Goal: Task Accomplishment & Management: Complete application form

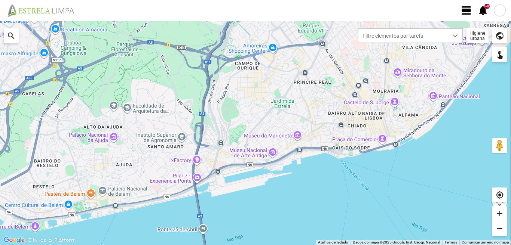
click at [502, 10] on div at bounding box center [500, 10] width 12 height 12
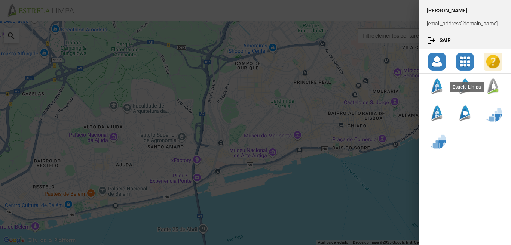
click at [492, 90] on div at bounding box center [493, 86] width 18 height 18
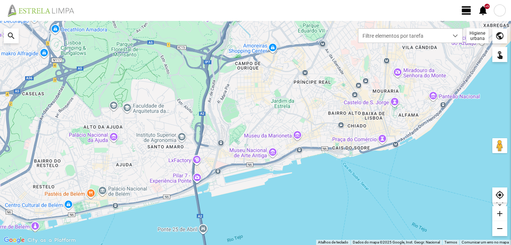
click at [466, 7] on span "view_day" at bounding box center [466, 10] width 11 height 11
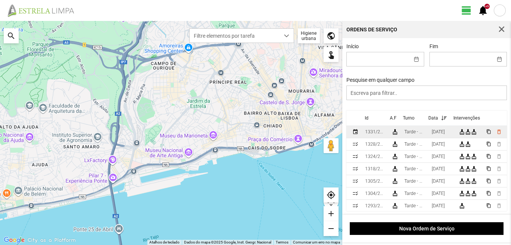
click at [452, 134] on td "[DATE]" at bounding box center [441, 132] width 27 height 12
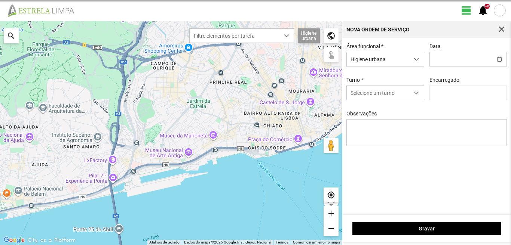
type input "[DATE]"
type input "[PERSON_NAME]"
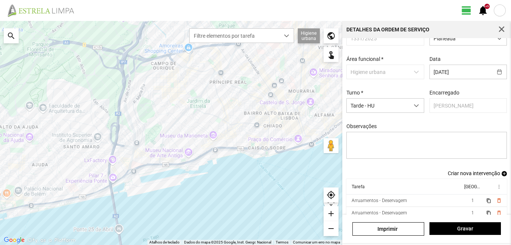
scroll to position [41, 0]
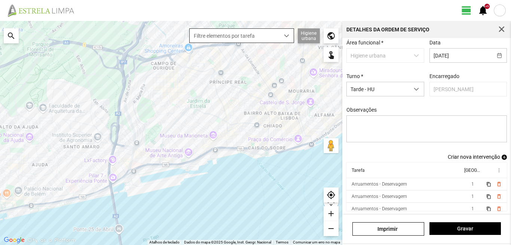
click at [259, 32] on span "Filtre elementos por tarefa" at bounding box center [235, 36] width 90 height 14
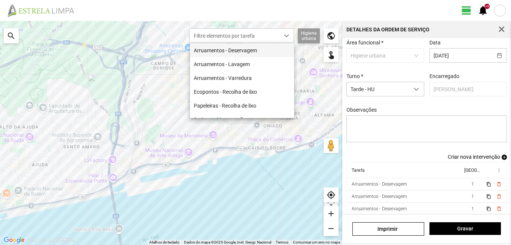
click at [243, 49] on li "Arruamentos - Deservagem" at bounding box center [242, 50] width 104 height 14
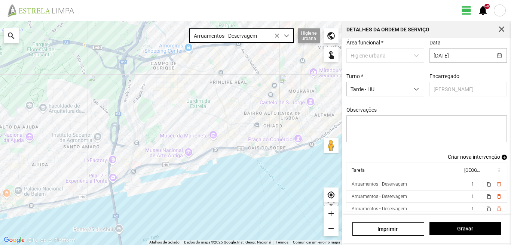
click at [330, 214] on div "add" at bounding box center [330, 213] width 15 height 15
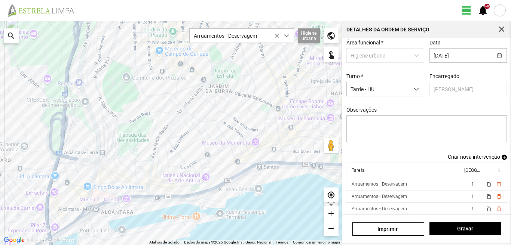
click at [330, 214] on div "add" at bounding box center [330, 213] width 15 height 15
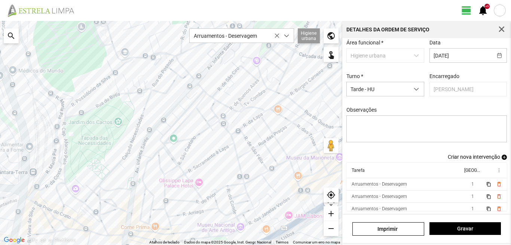
click at [13, 35] on div "search" at bounding box center [11, 35] width 15 height 15
click at [40, 35] on input "text" at bounding box center [75, 35] width 112 height 15
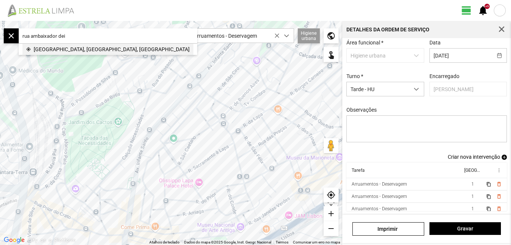
click at [70, 49] on span "[GEOGRAPHIC_DATA], [GEOGRAPHIC_DATA], [GEOGRAPHIC_DATA]" at bounding box center [112, 49] width 156 height 11
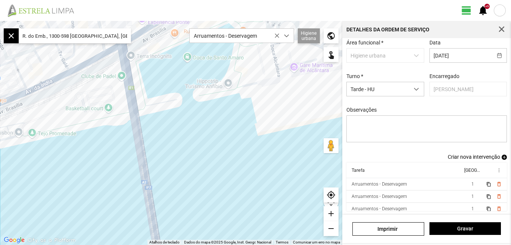
click at [116, 36] on input "R. do Emb., 1300-598 [GEOGRAPHIC_DATA], [GEOGRAPHIC_DATA]" at bounding box center [75, 35] width 112 height 15
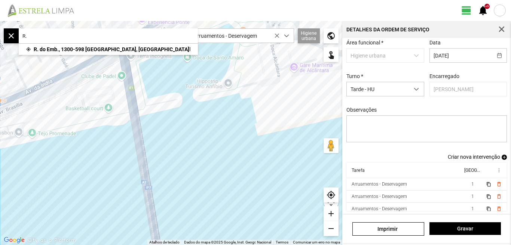
type input "R"
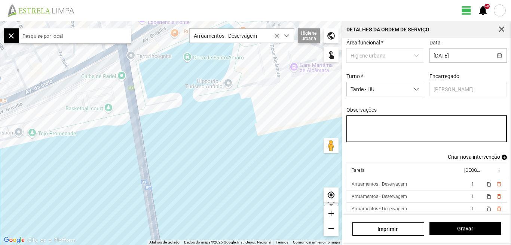
click at [386, 126] on textarea "Observações" at bounding box center [426, 129] width 161 height 27
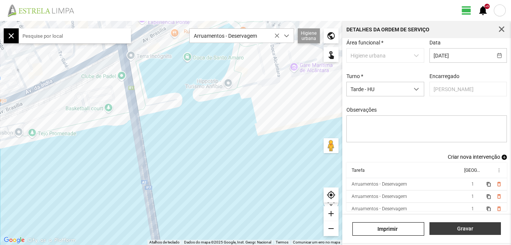
click at [464, 227] on span "Gravar" at bounding box center [465, 229] width 64 height 6
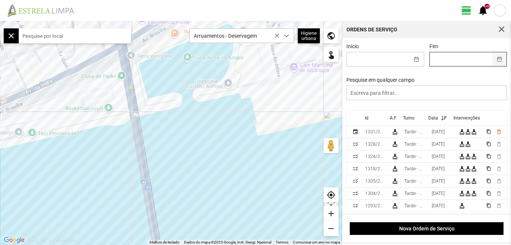
click at [494, 59] on button "button" at bounding box center [499, 59] width 15 height 14
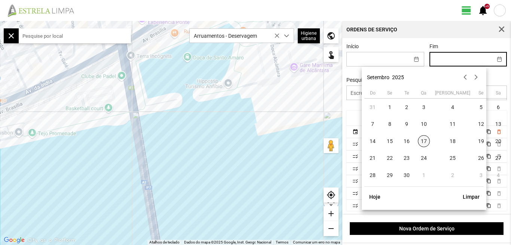
click at [424, 142] on span "17" at bounding box center [424, 141] width 12 height 12
type input "[DATE]"
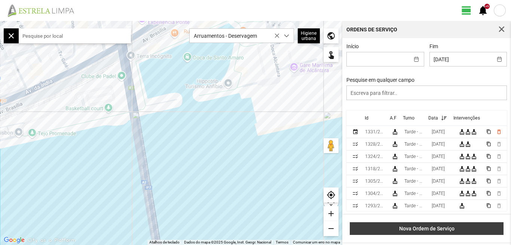
click at [429, 228] on span "Nova Ordem de Serviço" at bounding box center [427, 229] width 146 height 6
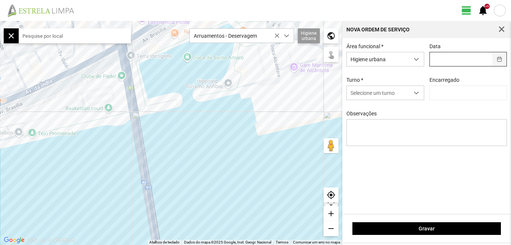
click at [499, 61] on button "button" at bounding box center [499, 59] width 15 height 14
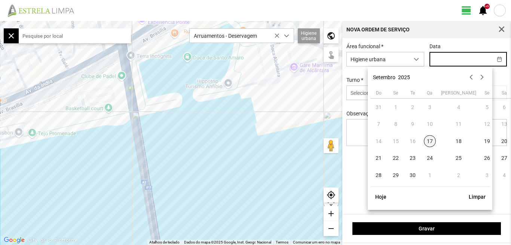
click at [427, 144] on span "17" at bounding box center [430, 141] width 12 height 12
type input "[DATE]"
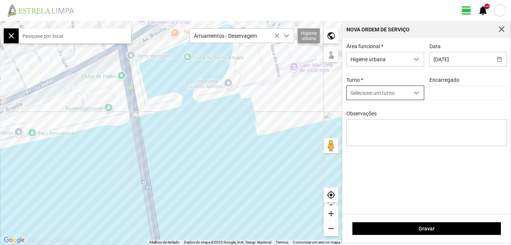
click at [415, 93] on span "dropdown trigger" at bounding box center [416, 92] width 5 height 5
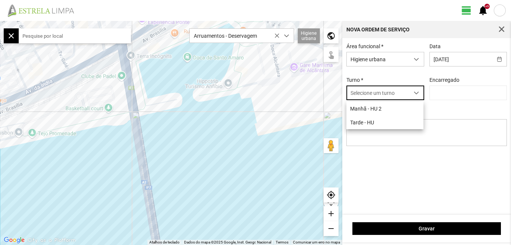
scroll to position [4, 33]
click at [362, 123] on li "Tarde - HU" at bounding box center [384, 123] width 77 height 14
type input "[PERSON_NAME]"
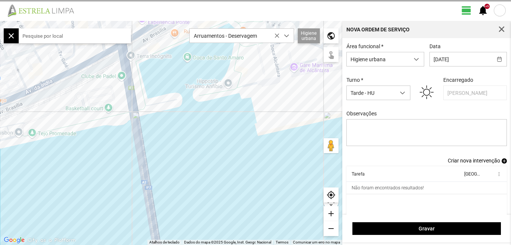
click at [71, 39] on input "text" at bounding box center [75, 35] width 112 height 15
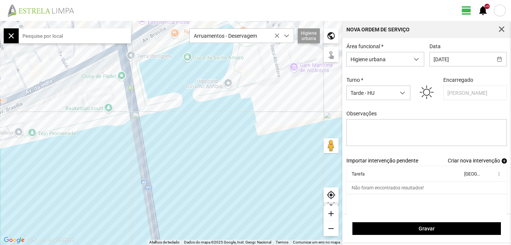
click at [61, 38] on input "text" at bounding box center [75, 35] width 112 height 15
click at [465, 163] on span "Criar nova intervenção" at bounding box center [474, 161] width 52 height 6
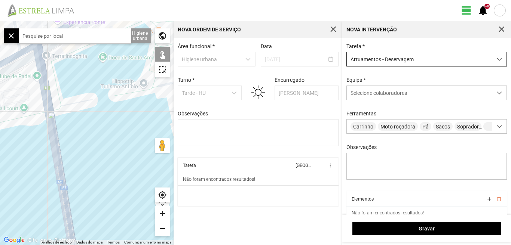
click at [494, 56] on div "dropdown trigger" at bounding box center [499, 59] width 15 height 14
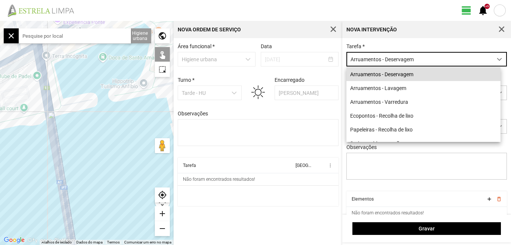
click at [423, 79] on li "Arruamentos - Deservagem" at bounding box center [423, 74] width 154 height 14
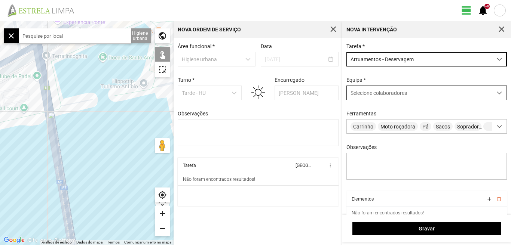
click at [497, 92] on span at bounding box center [499, 92] width 5 height 5
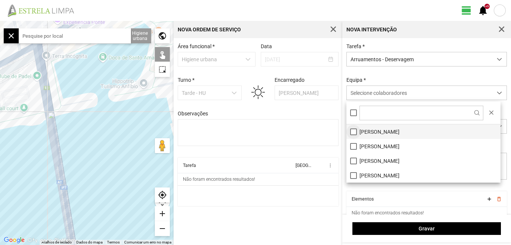
drag, startPoint x: 356, startPoint y: 133, endPoint x: 348, endPoint y: 151, distance: 19.4
click at [355, 133] on li "[PERSON_NAME]" at bounding box center [423, 132] width 154 height 15
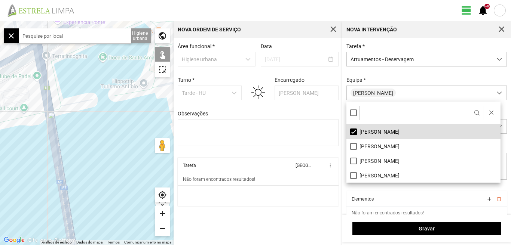
click at [325, 194] on cdk-virtual-scroll-viewport "Tarefa Equipa more_vert Não foram encontrados resultados!" at bounding box center [258, 182] width 161 height 49
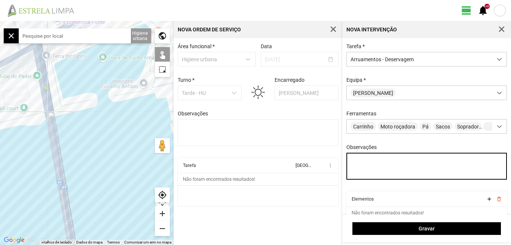
click at [363, 160] on textarea "Observações" at bounding box center [426, 166] width 161 height 27
type textarea "[PERSON_NAME]"
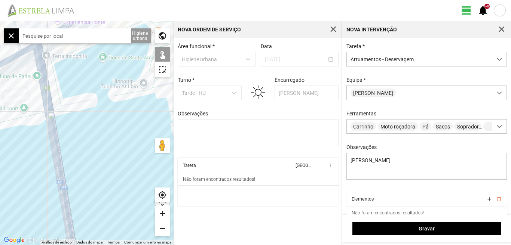
click at [50, 37] on input "text" at bounding box center [75, 35] width 112 height 15
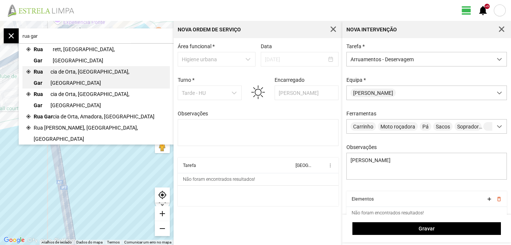
click at [59, 66] on span "cia de Orta, [GEOGRAPHIC_DATA], [GEOGRAPHIC_DATA]" at bounding box center [108, 77] width 116 height 22
type input "R. [PERSON_NAME][GEOGRAPHIC_DATA], 1200 [GEOGRAPHIC_DATA], [GEOGRAPHIC_DATA]"
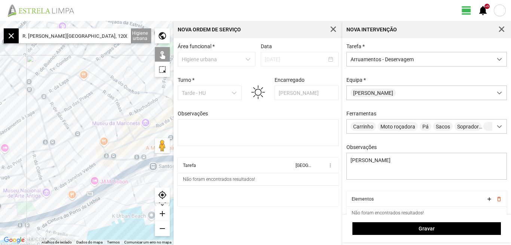
click at [163, 214] on div "add" at bounding box center [162, 213] width 15 height 15
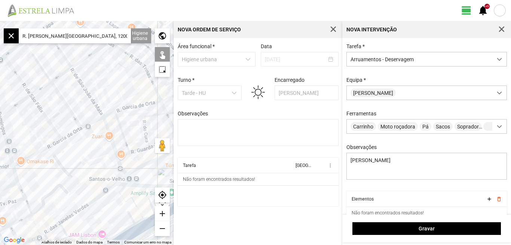
click at [163, 214] on div "add" at bounding box center [162, 213] width 15 height 15
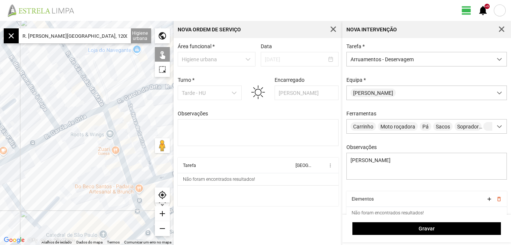
drag, startPoint x: 82, startPoint y: 166, endPoint x: 51, endPoint y: 177, distance: 32.8
click at [52, 177] on div at bounding box center [86, 133] width 173 height 224
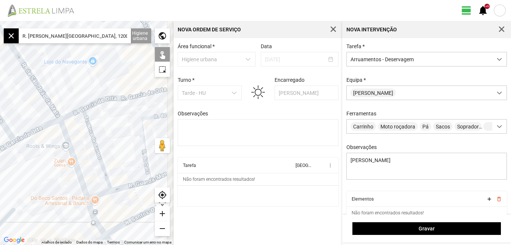
drag, startPoint x: 129, startPoint y: 133, endPoint x: 96, endPoint y: 139, distance: 34.2
click at [97, 140] on div at bounding box center [86, 133] width 173 height 224
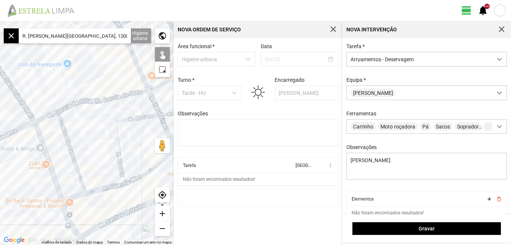
drag, startPoint x: 113, startPoint y: 120, endPoint x: 96, endPoint y: 123, distance: 17.2
click at [100, 124] on div at bounding box center [86, 133] width 173 height 224
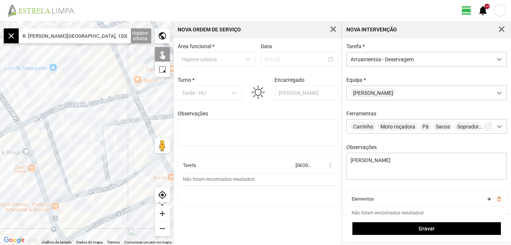
click at [126, 96] on div at bounding box center [86, 133] width 173 height 224
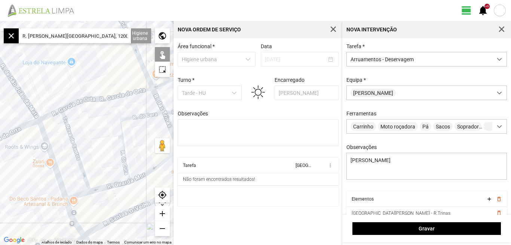
drag, startPoint x: 85, startPoint y: 129, endPoint x: 69, endPoint y: 122, distance: 17.6
click at [104, 123] on div at bounding box center [86, 133] width 173 height 224
click at [49, 114] on div at bounding box center [86, 133] width 173 height 224
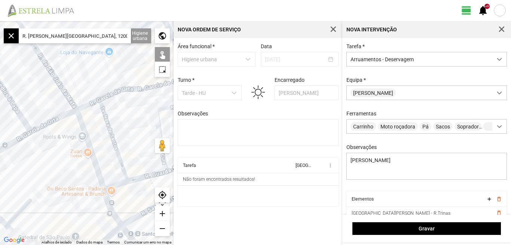
drag, startPoint x: 58, startPoint y: 129, endPoint x: 110, endPoint y: 113, distance: 54.3
click at [110, 113] on div at bounding box center [86, 133] width 173 height 224
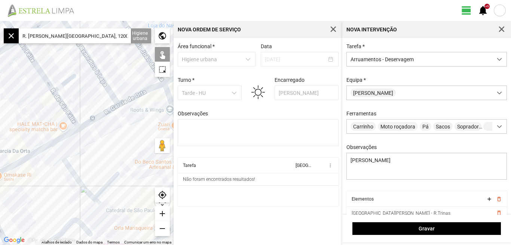
click at [139, 94] on div at bounding box center [86, 133] width 173 height 224
click at [105, 113] on div at bounding box center [86, 133] width 173 height 224
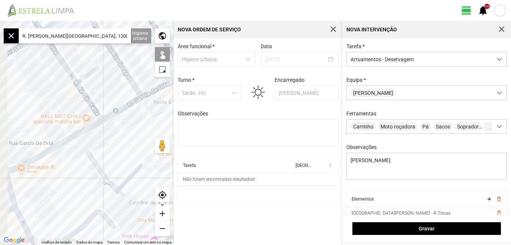
drag, startPoint x: 90, startPoint y: 142, endPoint x: 125, endPoint y: 130, distance: 37.0
click at [125, 130] on div at bounding box center [86, 133] width 173 height 224
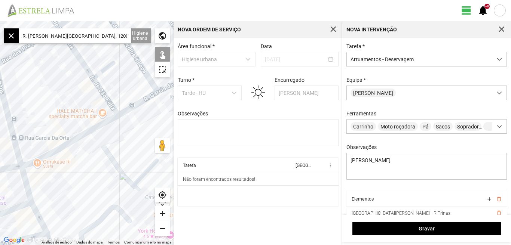
click at [103, 123] on div at bounding box center [86, 133] width 173 height 224
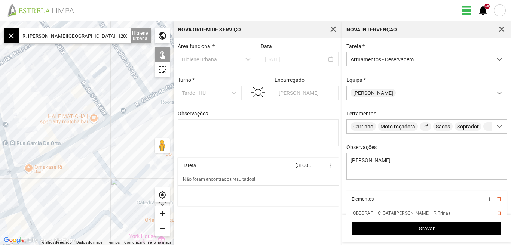
drag, startPoint x: 97, startPoint y: 150, endPoint x: 87, endPoint y: 156, distance: 11.9
click at [87, 156] on div at bounding box center [86, 133] width 173 height 224
drag, startPoint x: 112, startPoint y: 143, endPoint x: 85, endPoint y: 154, distance: 28.8
click at [86, 155] on div at bounding box center [86, 133] width 173 height 224
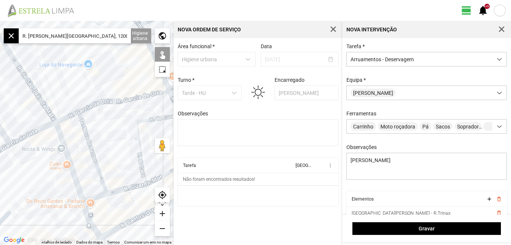
drag, startPoint x: 150, startPoint y: 110, endPoint x: 87, endPoint y: 125, distance: 65.3
click at [87, 126] on div at bounding box center [86, 133] width 173 height 224
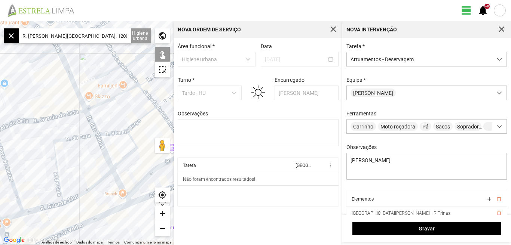
drag, startPoint x: 105, startPoint y: 114, endPoint x: 67, endPoint y: 124, distance: 39.5
click at [68, 124] on div at bounding box center [86, 133] width 173 height 224
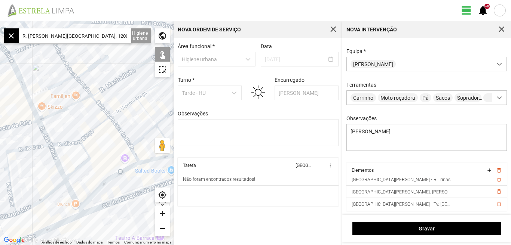
scroll to position [0, 0]
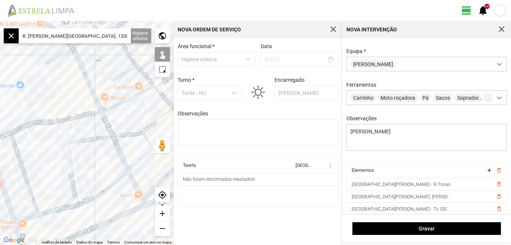
drag, startPoint x: 6, startPoint y: 104, endPoint x: 64, endPoint y: 96, distance: 57.6
click at [74, 93] on div at bounding box center [86, 133] width 173 height 224
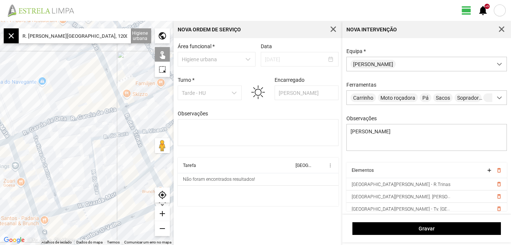
drag, startPoint x: 50, startPoint y: 104, endPoint x: 87, endPoint y: 98, distance: 37.0
click at [85, 99] on div at bounding box center [86, 133] width 173 height 224
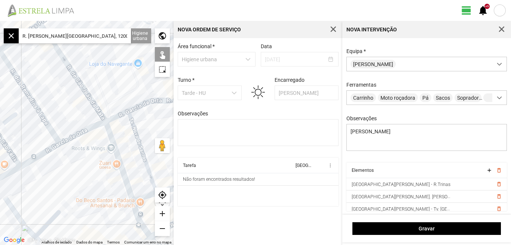
drag, startPoint x: 61, startPoint y: 104, endPoint x: 117, endPoint y: 91, distance: 57.9
click at [117, 91] on div at bounding box center [86, 133] width 173 height 224
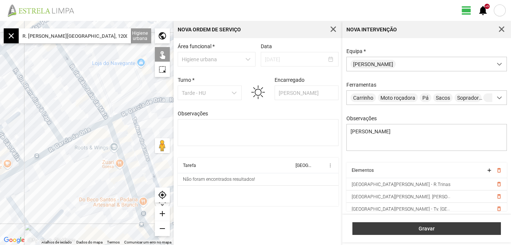
click at [427, 230] on span "Gravar" at bounding box center [426, 229] width 141 height 6
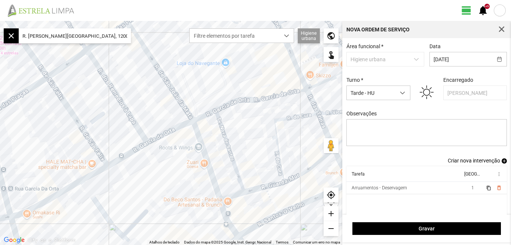
click at [471, 162] on span "Criar nova intervenção" at bounding box center [474, 161] width 52 height 6
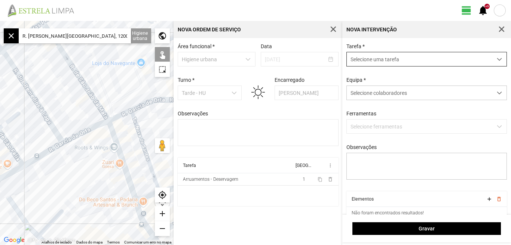
click at [497, 59] on span "dropdown trigger" at bounding box center [499, 59] width 5 height 5
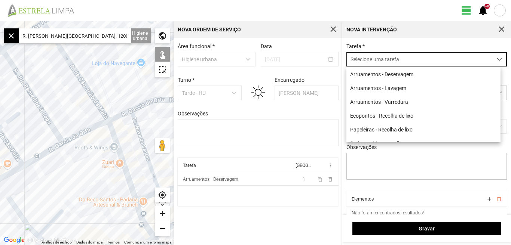
scroll to position [4, 33]
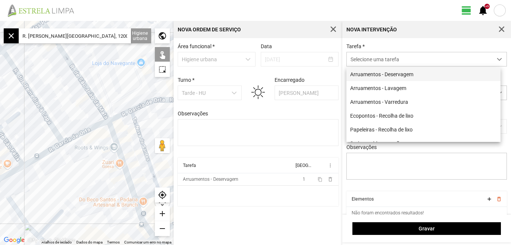
click at [413, 76] on li "Arruamentos - Deservagem" at bounding box center [423, 74] width 154 height 14
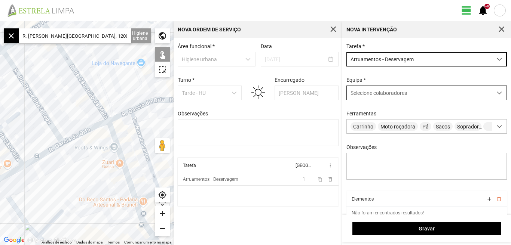
click at [496, 91] on div at bounding box center [499, 93] width 15 height 14
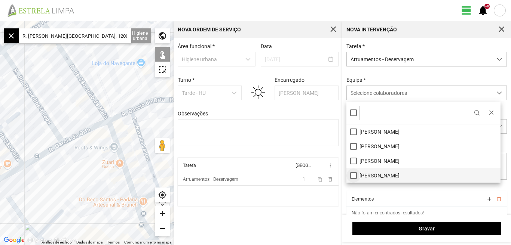
click at [352, 176] on li "[PERSON_NAME]" at bounding box center [423, 175] width 154 height 15
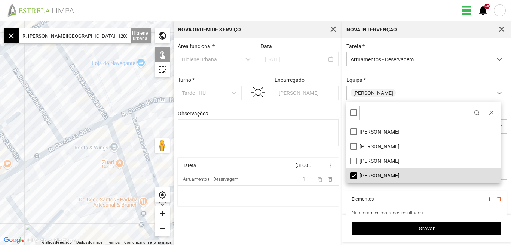
click at [318, 209] on div "Tarefa Equipa more_vert Arruamentos - Deservagem 1 content_copy delete_outline" at bounding box center [258, 184] width 161 height 52
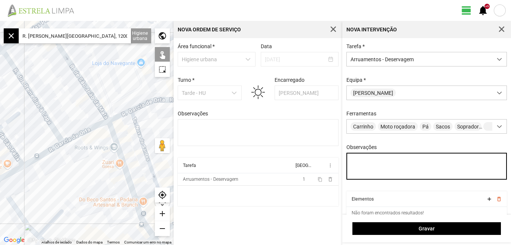
click at [373, 173] on textarea "Observações" at bounding box center [426, 166] width 161 height 27
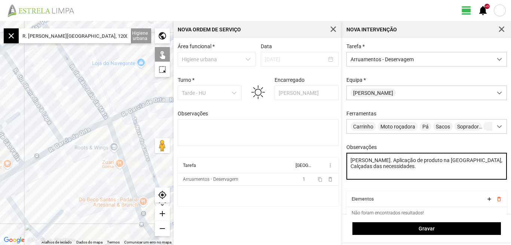
type textarea "[PERSON_NAME]. Aplicação de produto na [GEOGRAPHIC_DATA], Calçadas das necessid…"
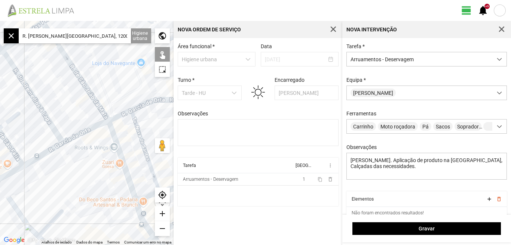
click at [118, 34] on input "R. [PERSON_NAME][GEOGRAPHIC_DATA], 1200 [GEOGRAPHIC_DATA], [GEOGRAPHIC_DATA]" at bounding box center [75, 35] width 112 height 15
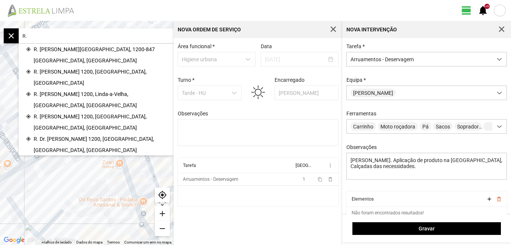
type input "R"
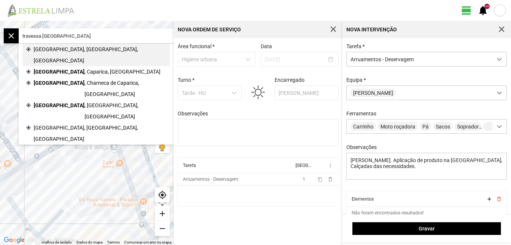
click at [79, 48] on span "[GEOGRAPHIC_DATA], [GEOGRAPHIC_DATA], [GEOGRAPHIC_DATA]" at bounding box center [100, 55] width 132 height 22
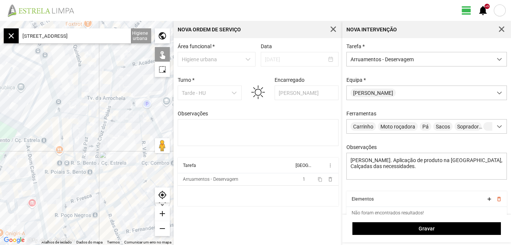
click at [162, 215] on div "add" at bounding box center [162, 213] width 15 height 15
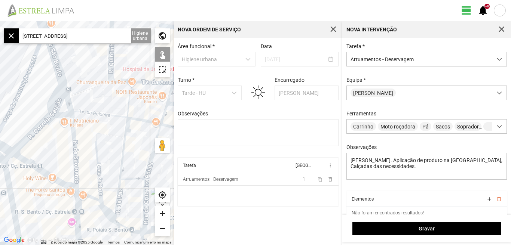
drag, startPoint x: 37, startPoint y: 70, endPoint x: 101, endPoint y: 98, distance: 69.8
click at [101, 98] on div at bounding box center [86, 133] width 173 height 224
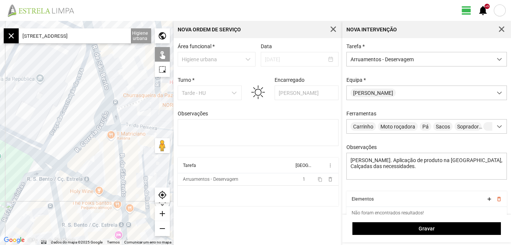
click at [104, 34] on input "[STREET_ADDRESS]" at bounding box center [75, 35] width 112 height 15
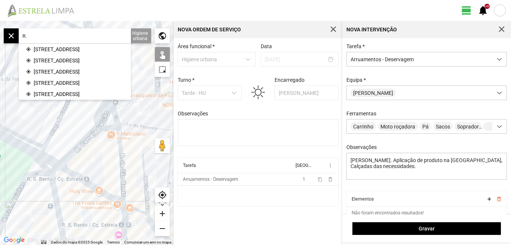
type input "R"
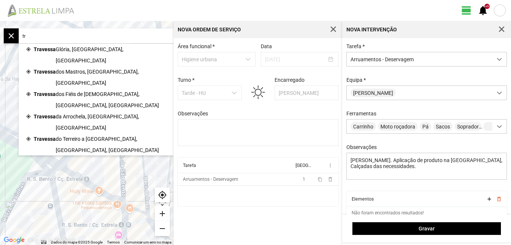
type input "t"
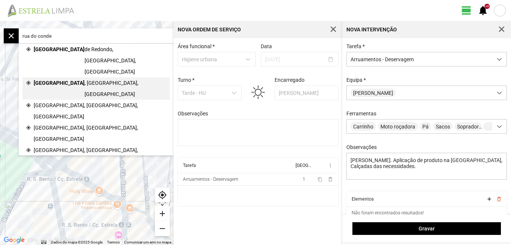
click at [84, 77] on span ", [GEOGRAPHIC_DATA], [GEOGRAPHIC_DATA]" at bounding box center [125, 88] width 82 height 22
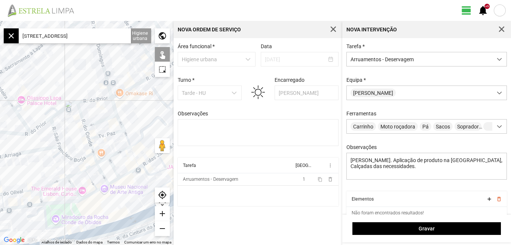
click at [162, 214] on div "add" at bounding box center [162, 213] width 15 height 15
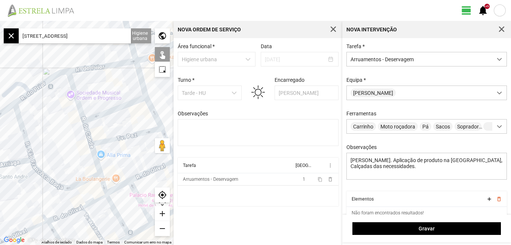
click at [163, 214] on div "add" at bounding box center [162, 213] width 15 height 15
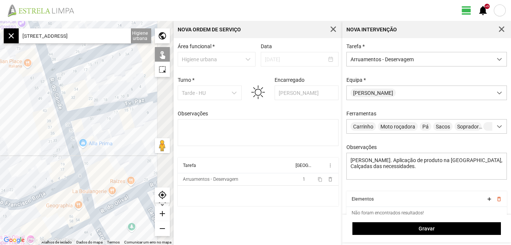
drag, startPoint x: 61, startPoint y: 173, endPoint x: 13, endPoint y: 107, distance: 81.5
click at [15, 113] on div at bounding box center [86, 133] width 173 height 224
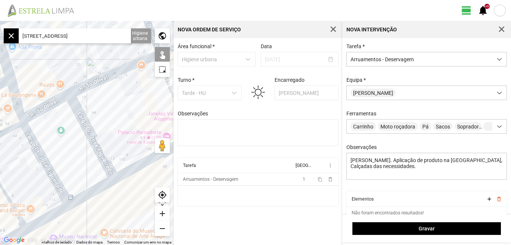
click at [161, 229] on div "remove" at bounding box center [162, 228] width 15 height 15
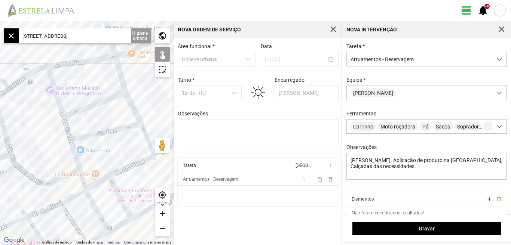
drag, startPoint x: 40, startPoint y: 98, endPoint x: 62, endPoint y: 143, distance: 50.7
click at [62, 143] on div at bounding box center [86, 133] width 173 height 224
click at [164, 214] on div "add" at bounding box center [162, 213] width 15 height 15
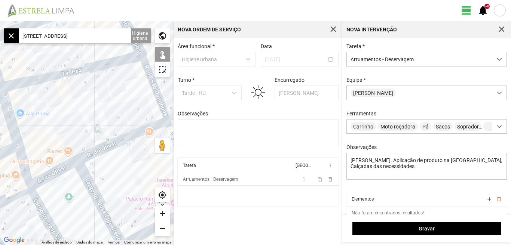
drag, startPoint x: 122, startPoint y: 184, endPoint x: 68, endPoint y: 124, distance: 81.5
click at [68, 124] on div at bounding box center [86, 133] width 173 height 224
click at [108, 34] on input "[STREET_ADDRESS]" at bounding box center [75, 35] width 112 height 15
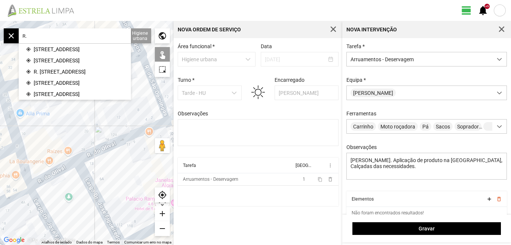
type input "R"
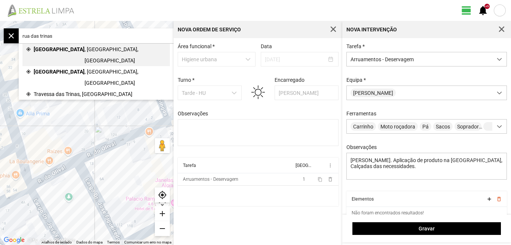
click at [84, 49] on span ", [GEOGRAPHIC_DATA], [GEOGRAPHIC_DATA]" at bounding box center [125, 55] width 82 height 22
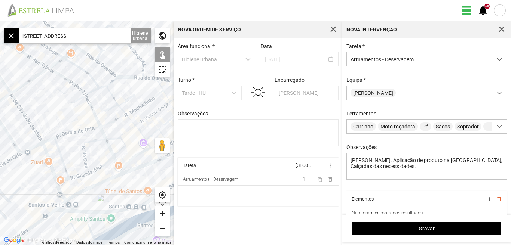
drag, startPoint x: 102, startPoint y: 143, endPoint x: 74, endPoint y: 114, distance: 40.5
click at [74, 114] on div at bounding box center [86, 133] width 173 height 224
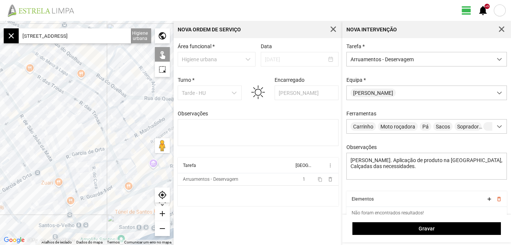
drag, startPoint x: 73, startPoint y: 112, endPoint x: 96, endPoint y: 145, distance: 40.4
click at [96, 145] on div at bounding box center [86, 133] width 173 height 224
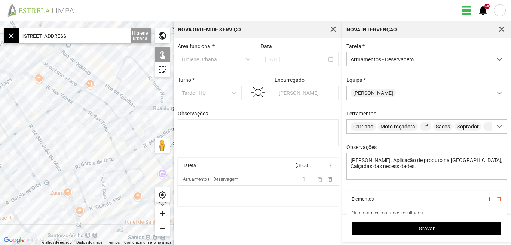
click at [108, 37] on input "[STREET_ADDRESS]" at bounding box center [75, 35] width 112 height 15
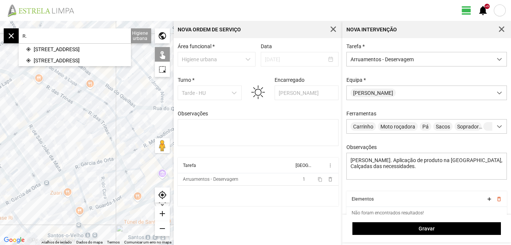
type input "R"
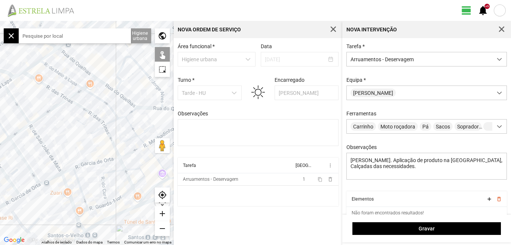
click at [104, 38] on input "text" at bounding box center [75, 35] width 112 height 15
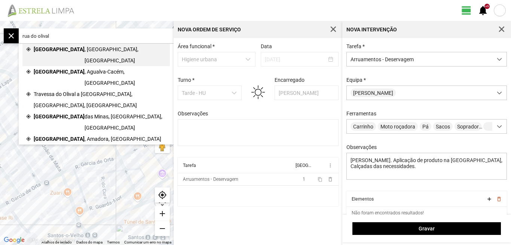
click at [64, 48] on span "[GEOGRAPHIC_DATA]" at bounding box center [59, 55] width 51 height 22
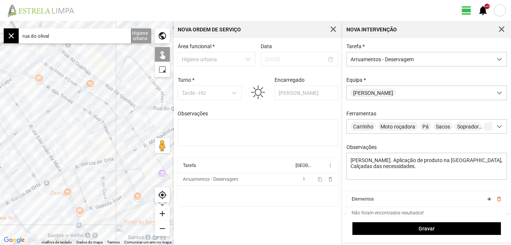
type input "[STREET_ADDRESS]"
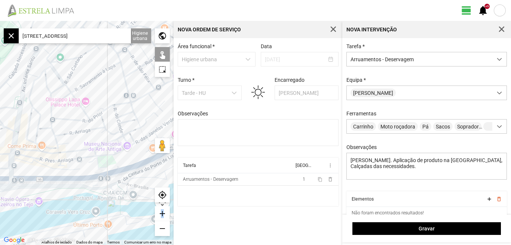
click at [163, 213] on div "add" at bounding box center [162, 213] width 15 height 15
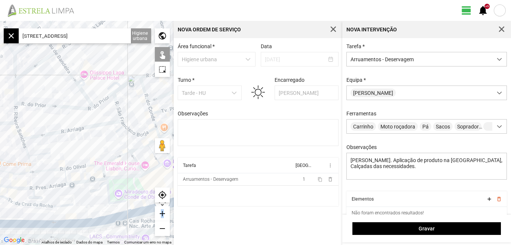
click at [163, 213] on div "add" at bounding box center [162, 213] width 15 height 15
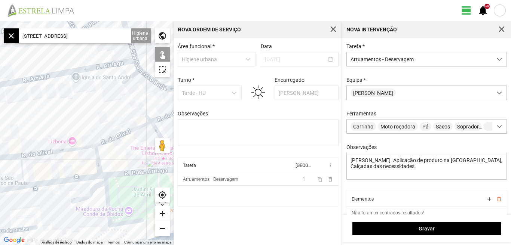
drag, startPoint x: 88, startPoint y: 164, endPoint x: 66, endPoint y: 114, distance: 54.7
click at [66, 114] on div at bounding box center [86, 133] width 173 height 224
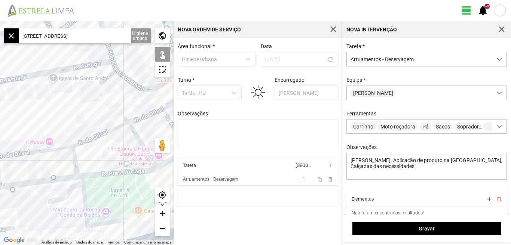
drag, startPoint x: 95, startPoint y: 122, endPoint x: 34, endPoint y: 116, distance: 61.2
click at [34, 117] on div at bounding box center [86, 133] width 173 height 224
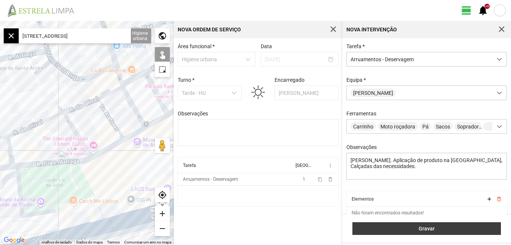
click at [433, 229] on span "Gravar" at bounding box center [426, 229] width 141 height 6
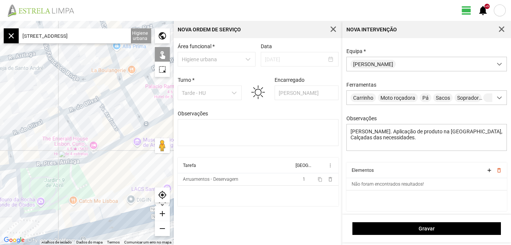
click at [104, 35] on input "[STREET_ADDRESS]" at bounding box center [75, 35] width 112 height 15
click at [78, 107] on div at bounding box center [86, 133] width 173 height 224
click at [35, 125] on div at bounding box center [86, 133] width 173 height 224
click at [105, 93] on div at bounding box center [86, 133] width 173 height 224
click at [109, 118] on div at bounding box center [86, 133] width 173 height 224
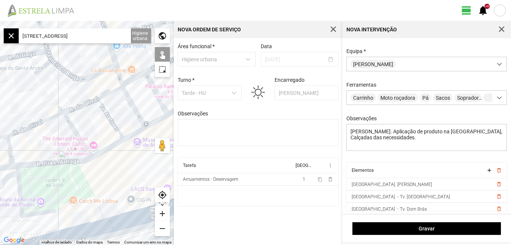
click at [72, 127] on div at bounding box center [86, 133] width 173 height 224
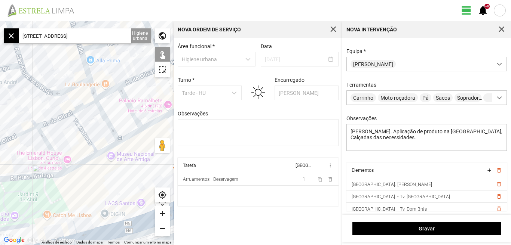
drag, startPoint x: 119, startPoint y: 108, endPoint x: 87, endPoint y: 128, distance: 37.8
click at [87, 128] on div at bounding box center [86, 133] width 173 height 224
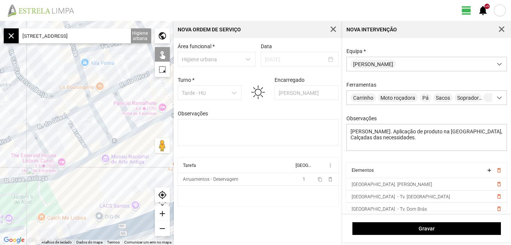
click at [100, 97] on div at bounding box center [86, 133] width 173 height 224
click at [130, 80] on div at bounding box center [86, 133] width 173 height 224
click at [99, 120] on div at bounding box center [86, 133] width 173 height 224
click at [108, 113] on div at bounding box center [86, 133] width 173 height 224
click at [120, 104] on div at bounding box center [86, 133] width 173 height 224
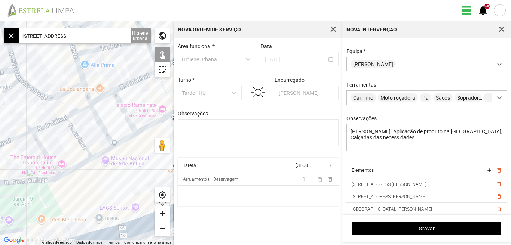
drag, startPoint x: 145, startPoint y: 91, endPoint x: 177, endPoint y: 75, distance: 35.9
click at [177, 76] on div "← Mover para a esquerda → Mover para a direita ↑ Mover para cima ↓ Mover para b…" at bounding box center [255, 133] width 511 height 224
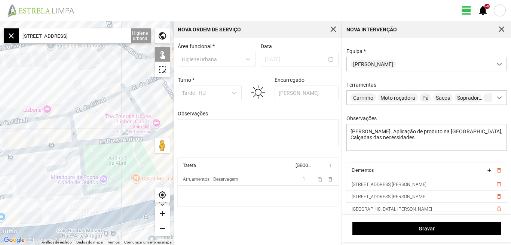
drag, startPoint x: 65, startPoint y: 138, endPoint x: 124, endPoint y: 121, distance: 61.6
click at [124, 121] on div at bounding box center [86, 133] width 173 height 224
click at [77, 123] on div at bounding box center [86, 133] width 173 height 224
click at [78, 123] on div at bounding box center [86, 133] width 173 height 224
click at [53, 114] on div at bounding box center [86, 133] width 173 height 224
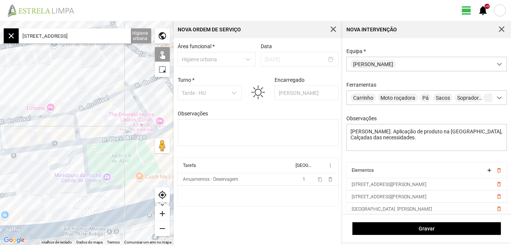
drag, startPoint x: 34, startPoint y: 134, endPoint x: 114, endPoint y: 114, distance: 82.4
click at [114, 114] on div at bounding box center [86, 133] width 173 height 224
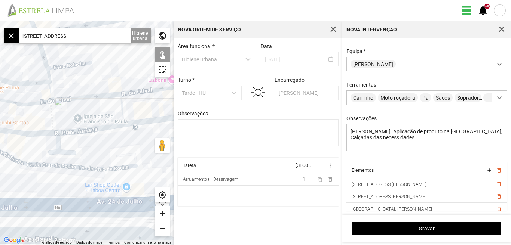
click at [121, 104] on div at bounding box center [86, 133] width 173 height 224
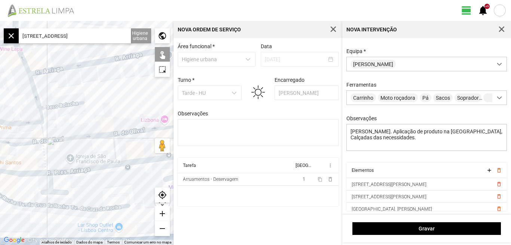
drag, startPoint x: 152, startPoint y: 105, endPoint x: 144, endPoint y: 145, distance: 40.8
click at [144, 145] on div at bounding box center [86, 133] width 173 height 224
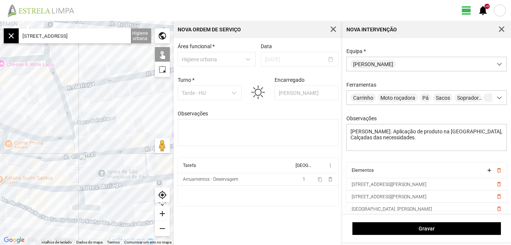
drag, startPoint x: 76, startPoint y: 101, endPoint x: 87, endPoint y: 94, distance: 13.7
click at [88, 95] on div at bounding box center [86, 133] width 173 height 224
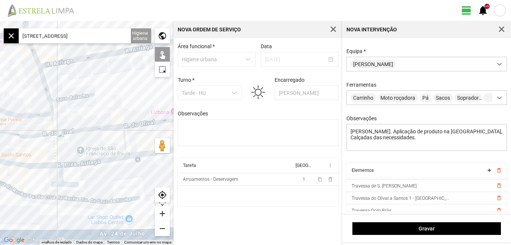
scroll to position [127, 0]
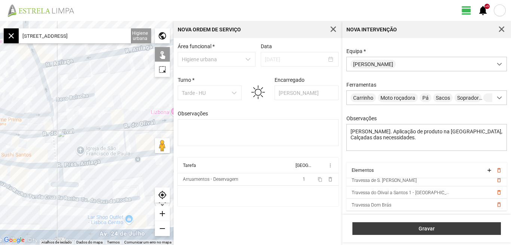
click at [425, 229] on span "Gravar" at bounding box center [426, 229] width 141 height 6
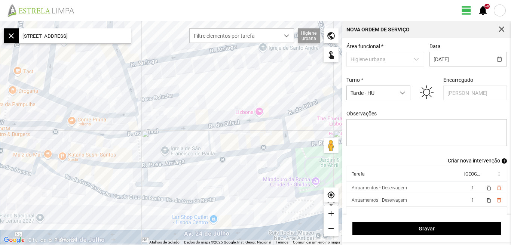
scroll to position [6, 0]
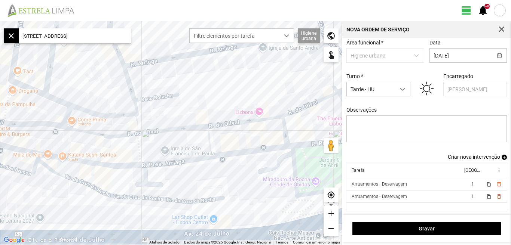
click at [473, 155] on span "Criar nova intervenção" at bounding box center [474, 157] width 52 height 6
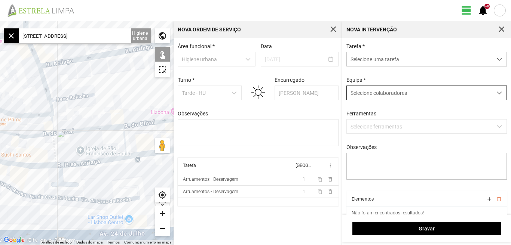
click at [497, 94] on span at bounding box center [499, 92] width 5 height 5
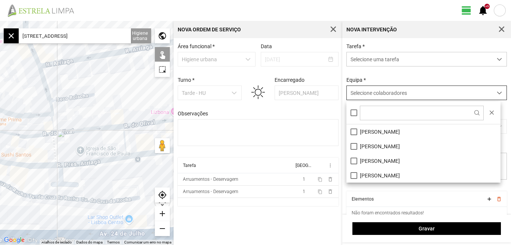
scroll to position [4, 33]
click at [353, 147] on li "[PERSON_NAME]" at bounding box center [423, 146] width 154 height 15
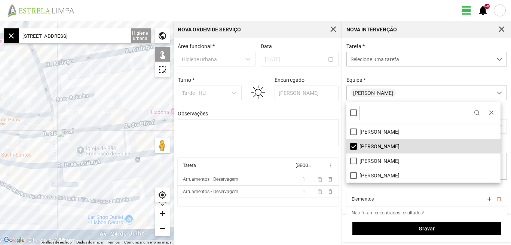
click at [297, 223] on div "Área funcional * Higiene urbana Data [DATE] Turno * Tarde - HU Encarregado Grac…" at bounding box center [257, 141] width 169 height 207
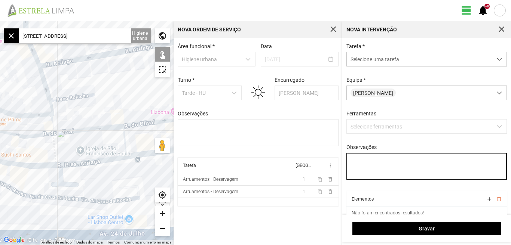
click at [370, 171] on textarea "Observações" at bounding box center [426, 166] width 161 height 27
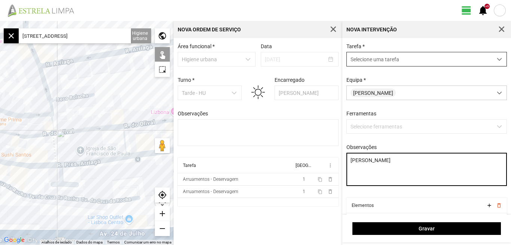
type textarea "[PERSON_NAME]"
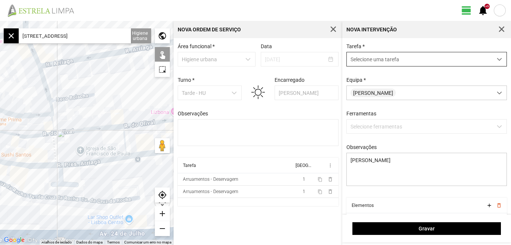
click at [497, 58] on span "dropdown trigger" at bounding box center [499, 59] width 5 height 5
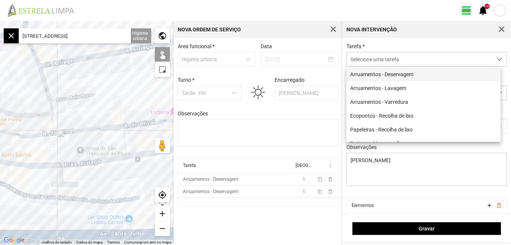
click at [413, 76] on li "Arruamentos - Deservagem" at bounding box center [423, 74] width 154 height 14
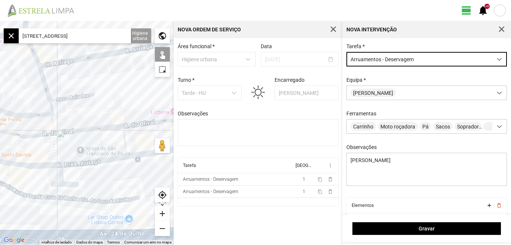
click at [105, 33] on input "[STREET_ADDRESS]" at bounding box center [75, 35] width 112 height 15
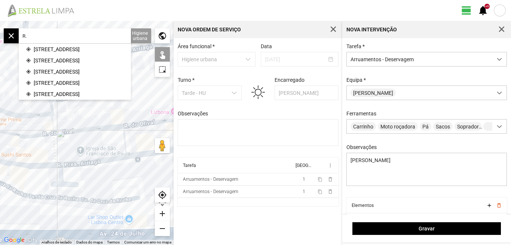
type input "R"
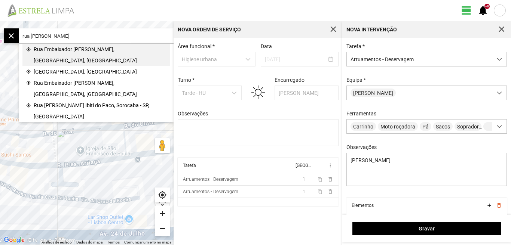
click at [84, 48] on span "Rua Embaixador [PERSON_NAME], [GEOGRAPHIC_DATA], [GEOGRAPHIC_DATA]" at bounding box center [100, 55] width 132 height 22
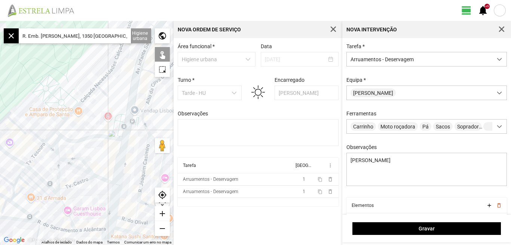
click at [161, 214] on div "add" at bounding box center [162, 213] width 15 height 15
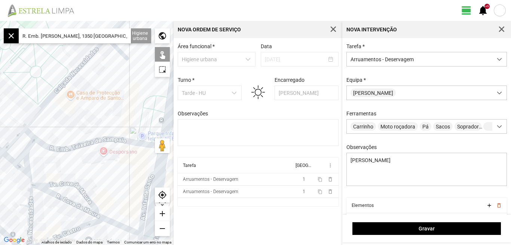
click at [161, 214] on div "add" at bounding box center [162, 213] width 15 height 15
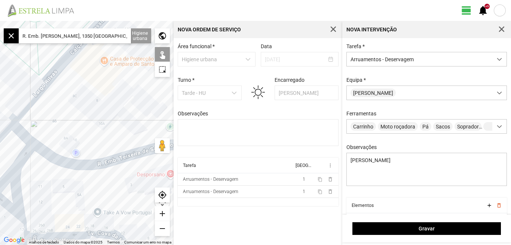
drag, startPoint x: 63, startPoint y: 129, endPoint x: 115, endPoint y: 128, distance: 52.0
click at [115, 128] on div at bounding box center [86, 133] width 173 height 224
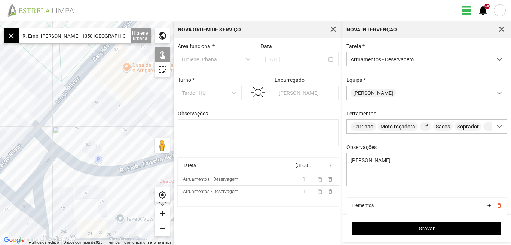
drag, startPoint x: 102, startPoint y: 111, endPoint x: 126, endPoint y: 117, distance: 25.1
click at [126, 117] on div at bounding box center [86, 133] width 173 height 224
drag, startPoint x: 128, startPoint y: 36, endPoint x: 22, endPoint y: 53, distance: 107.7
click at [0, 21] on fbc-map "← Mover para a esquerda → Mover para a direita ↑ Mover para cima ↓ Mover para b…" at bounding box center [0, 21] width 0 height 0
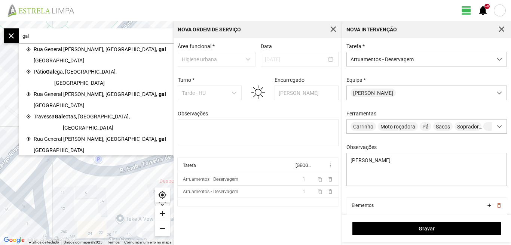
click at [42, 36] on input "gal" at bounding box center [75, 35] width 112 height 15
type input "g"
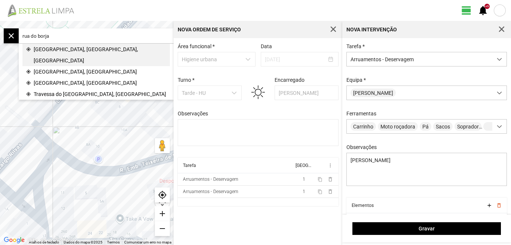
click at [55, 48] on span "[GEOGRAPHIC_DATA], [GEOGRAPHIC_DATA], [GEOGRAPHIC_DATA]" at bounding box center [100, 55] width 132 height 22
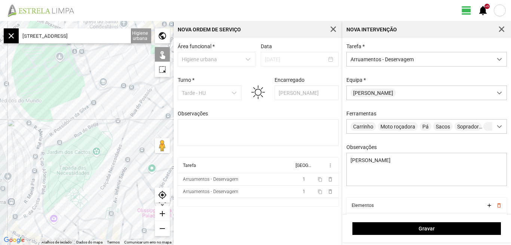
click at [113, 34] on input "[STREET_ADDRESS]" at bounding box center [75, 35] width 112 height 15
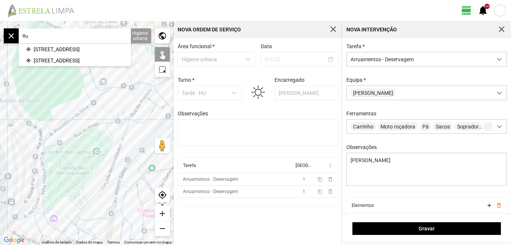
type input "R"
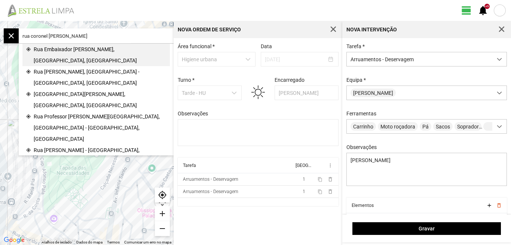
click at [89, 51] on span "Rua Embaixador [PERSON_NAME], [GEOGRAPHIC_DATA], [GEOGRAPHIC_DATA]" at bounding box center [100, 55] width 132 height 22
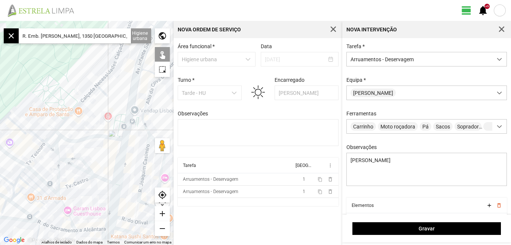
click at [162, 213] on div "add" at bounding box center [162, 213] width 15 height 15
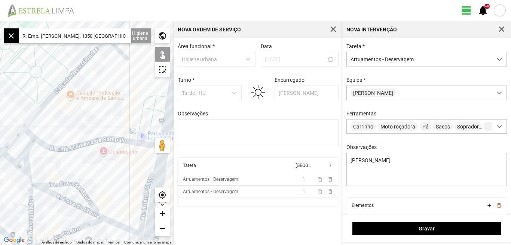
click at [126, 141] on div at bounding box center [86, 133] width 173 height 224
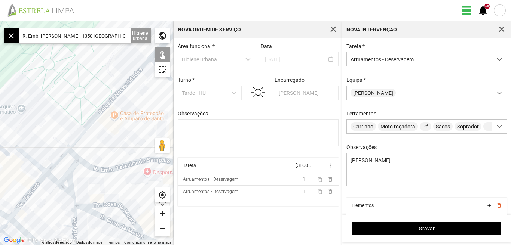
drag, startPoint x: 87, startPoint y: 109, endPoint x: 130, endPoint y: 129, distance: 48.3
click at [130, 129] on div at bounding box center [86, 133] width 173 height 224
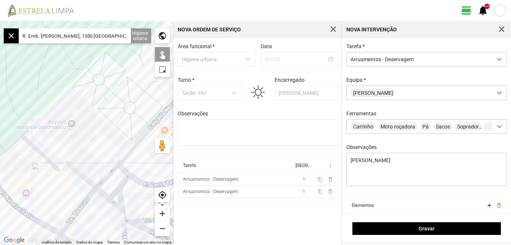
drag, startPoint x: 77, startPoint y: 88, endPoint x: 120, endPoint y: 115, distance: 49.9
click at [120, 115] on div at bounding box center [86, 133] width 173 height 224
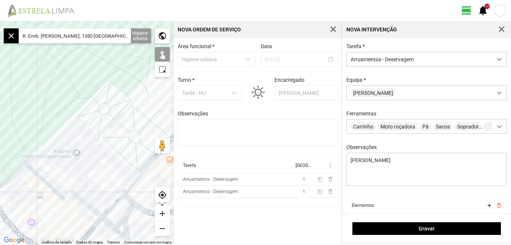
scroll to position [0, 9]
drag, startPoint x: 100, startPoint y: 36, endPoint x: 47, endPoint y: 33, distance: 53.2
click at [42, 33] on input "R. Emb. [PERSON_NAME], 1350 [GEOGRAPHIC_DATA], [GEOGRAPHIC_DATA]" at bounding box center [75, 35] width 112 height 15
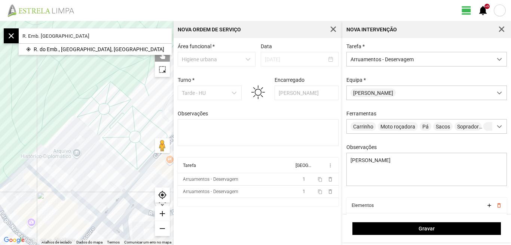
click at [63, 31] on input "R. Emb. [GEOGRAPHIC_DATA]" at bounding box center [75, 35] width 112 height 15
type input "R"
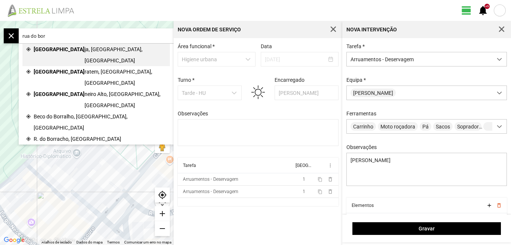
click at [84, 45] on span "ja, [GEOGRAPHIC_DATA], [GEOGRAPHIC_DATA]" at bounding box center [125, 55] width 82 height 22
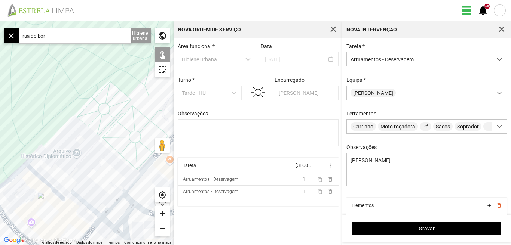
type input "[STREET_ADDRESS]"
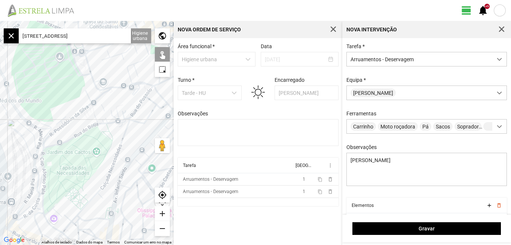
click at [163, 213] on div "add" at bounding box center [162, 213] width 15 height 15
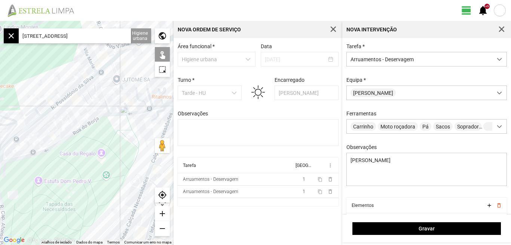
click at [92, 122] on div at bounding box center [86, 133] width 173 height 224
click at [162, 212] on div "add" at bounding box center [162, 213] width 15 height 15
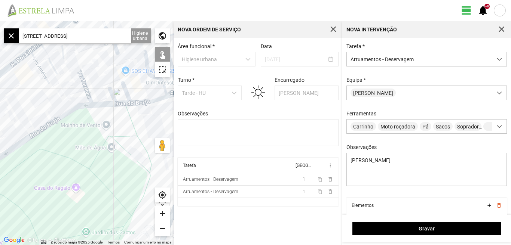
drag, startPoint x: 132, startPoint y: 139, endPoint x: 88, endPoint y: 139, distance: 43.7
click at [90, 148] on div at bounding box center [86, 133] width 173 height 224
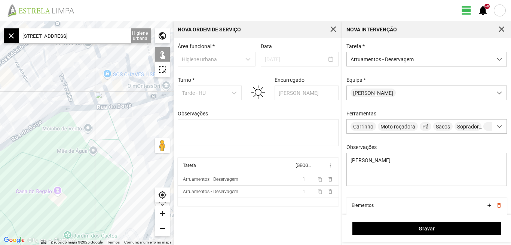
click at [84, 107] on div at bounding box center [86, 133] width 173 height 224
click at [104, 106] on div at bounding box center [86, 133] width 173 height 224
click at [121, 105] on div at bounding box center [86, 133] width 173 height 224
drag, startPoint x: 142, startPoint y: 147, endPoint x: 94, endPoint y: 161, distance: 50.0
click at [94, 161] on div at bounding box center [86, 133] width 173 height 224
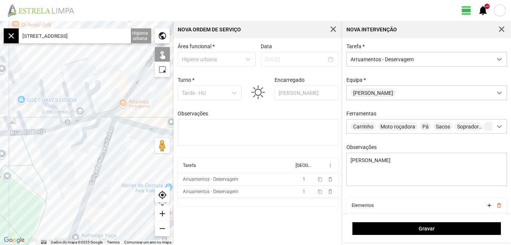
click at [93, 116] on div at bounding box center [86, 133] width 173 height 224
drag, startPoint x: 46, startPoint y: 176, endPoint x: 122, endPoint y: 161, distance: 77.4
click at [122, 161] on div at bounding box center [86, 133] width 173 height 224
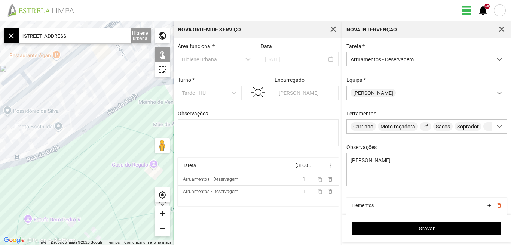
drag, startPoint x: 64, startPoint y: 170, endPoint x: 135, endPoint y: 139, distance: 77.9
click at [133, 141] on div at bounding box center [86, 133] width 173 height 224
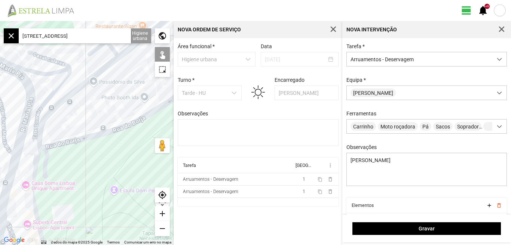
drag, startPoint x: 73, startPoint y: 172, endPoint x: 116, endPoint y: 166, distance: 42.7
click at [116, 167] on div at bounding box center [86, 133] width 173 height 224
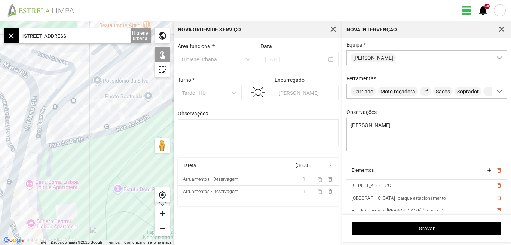
scroll to position [41, 0]
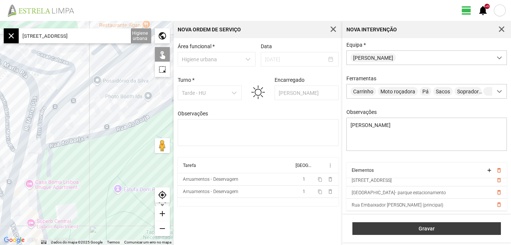
click at [428, 227] on span "Gravar" at bounding box center [426, 229] width 141 height 6
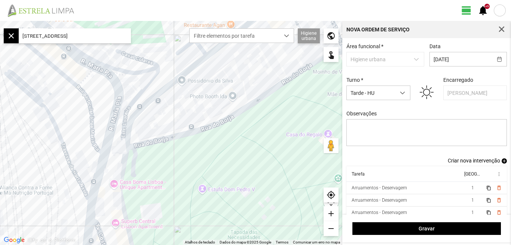
scroll to position [4, 0]
